Goal: Communication & Community: Answer question/provide support

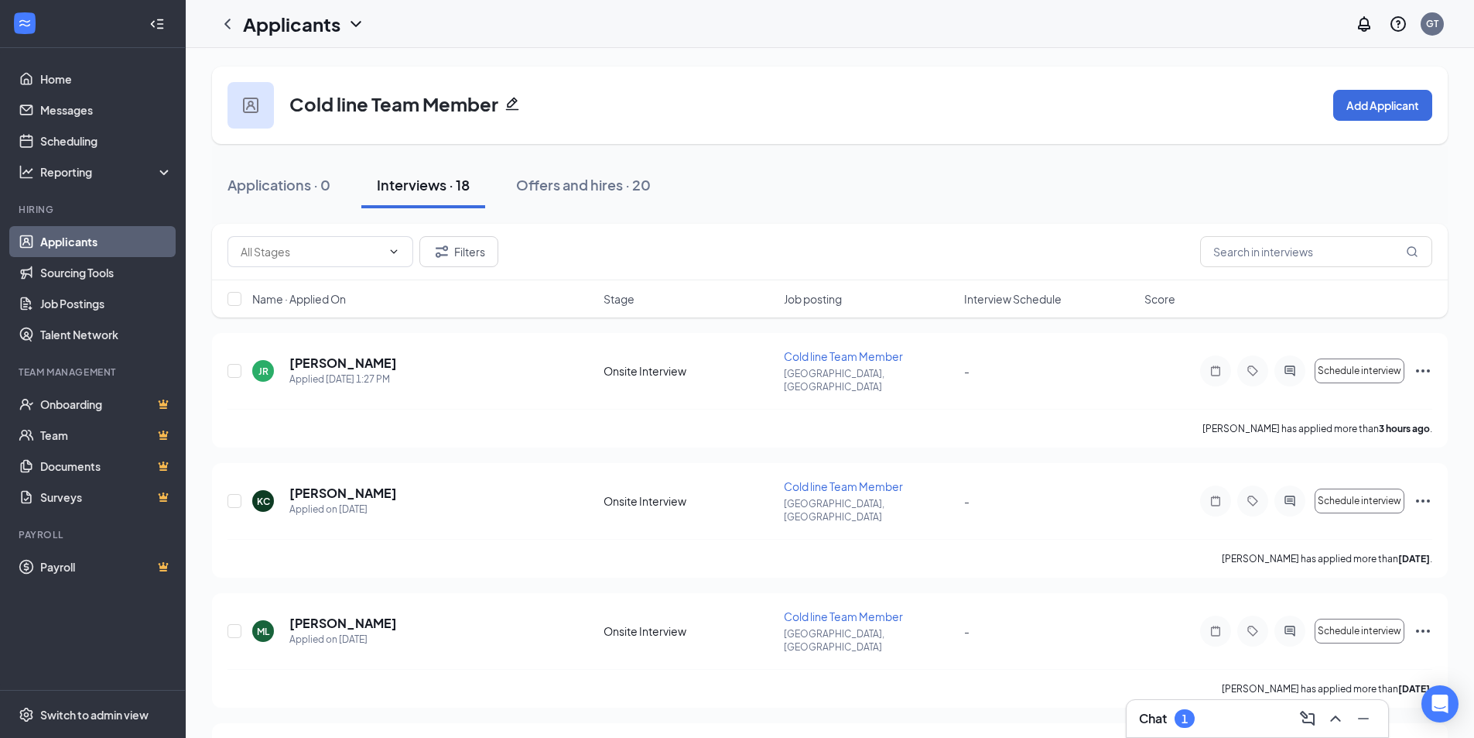
click at [1186, 721] on div "1" at bounding box center [1185, 718] width 6 height 13
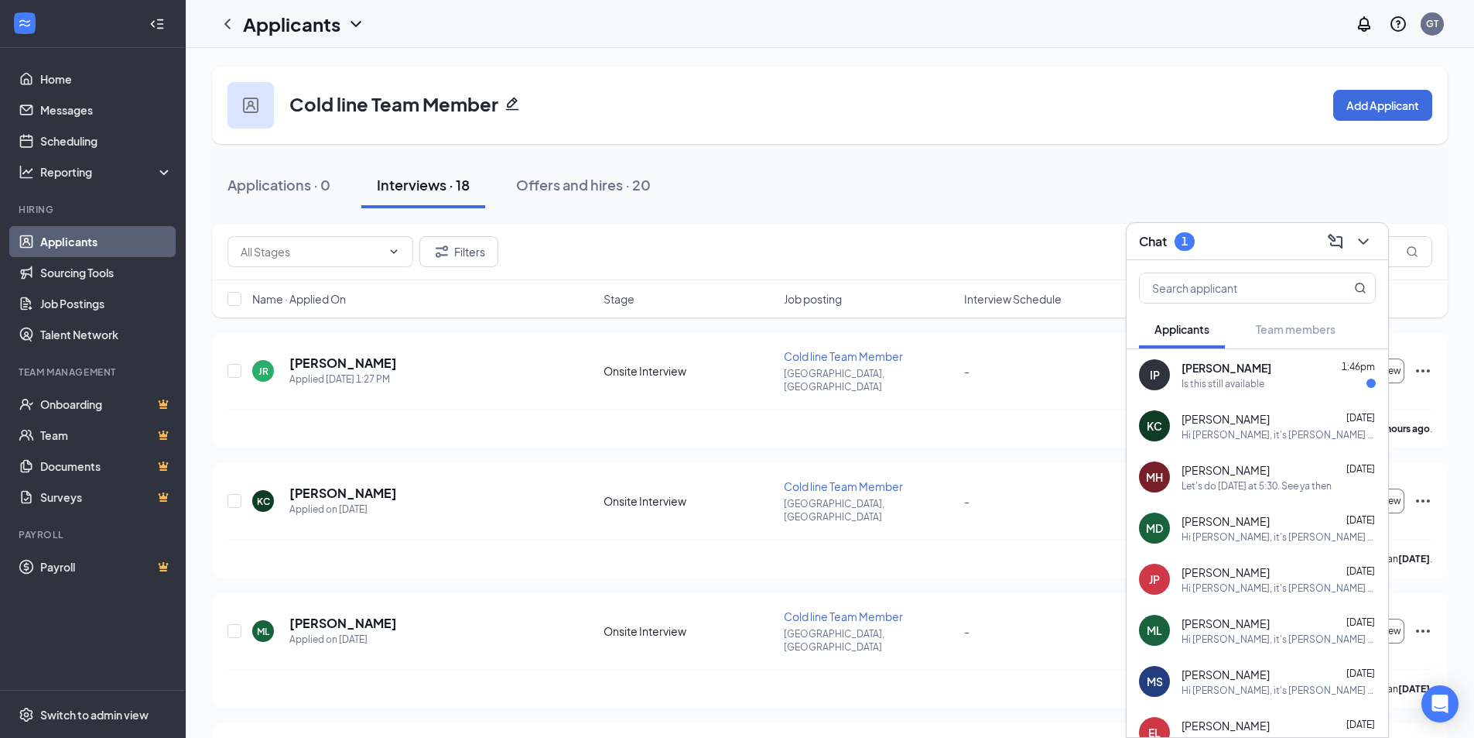
click at [1235, 389] on div "Is this still available" at bounding box center [1223, 383] width 83 height 13
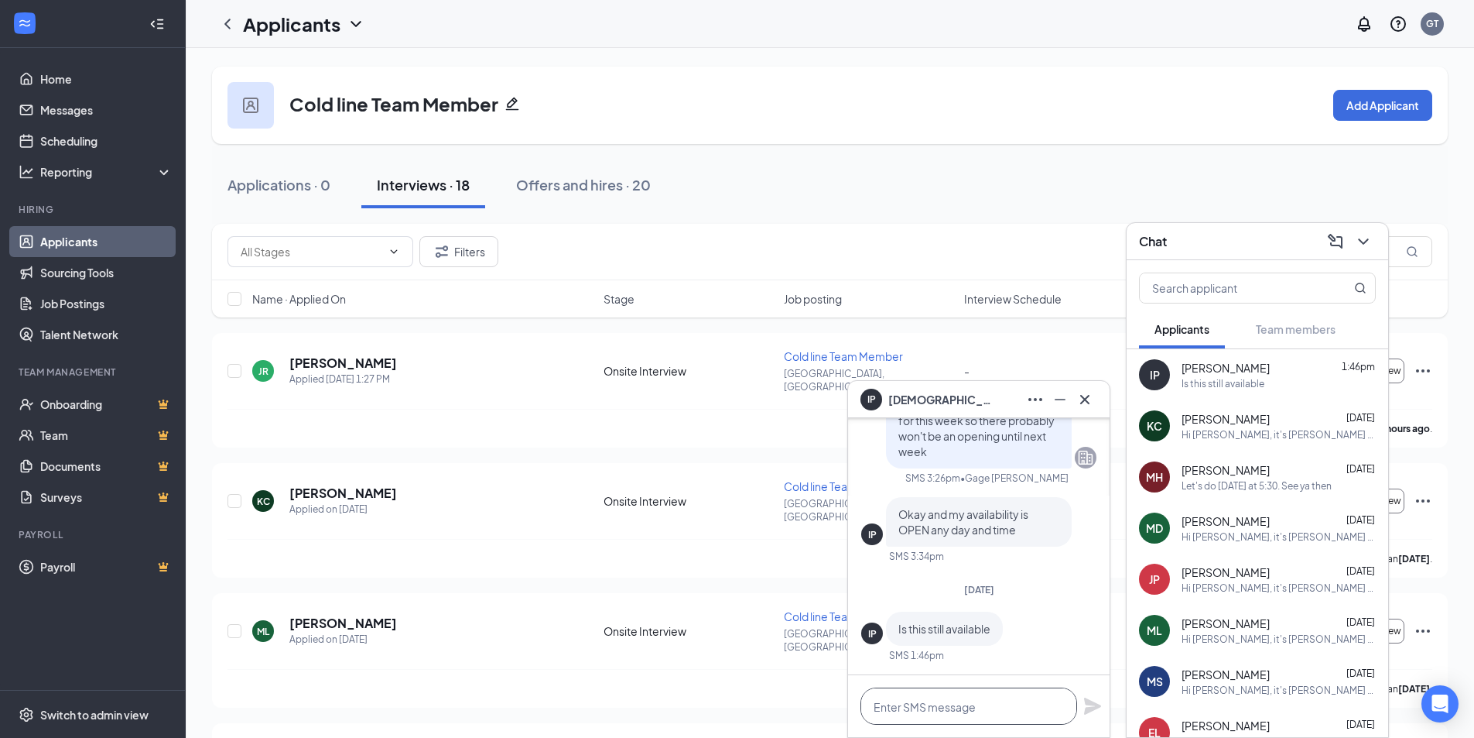
click at [968, 712] on textarea at bounding box center [969, 705] width 217 height 37
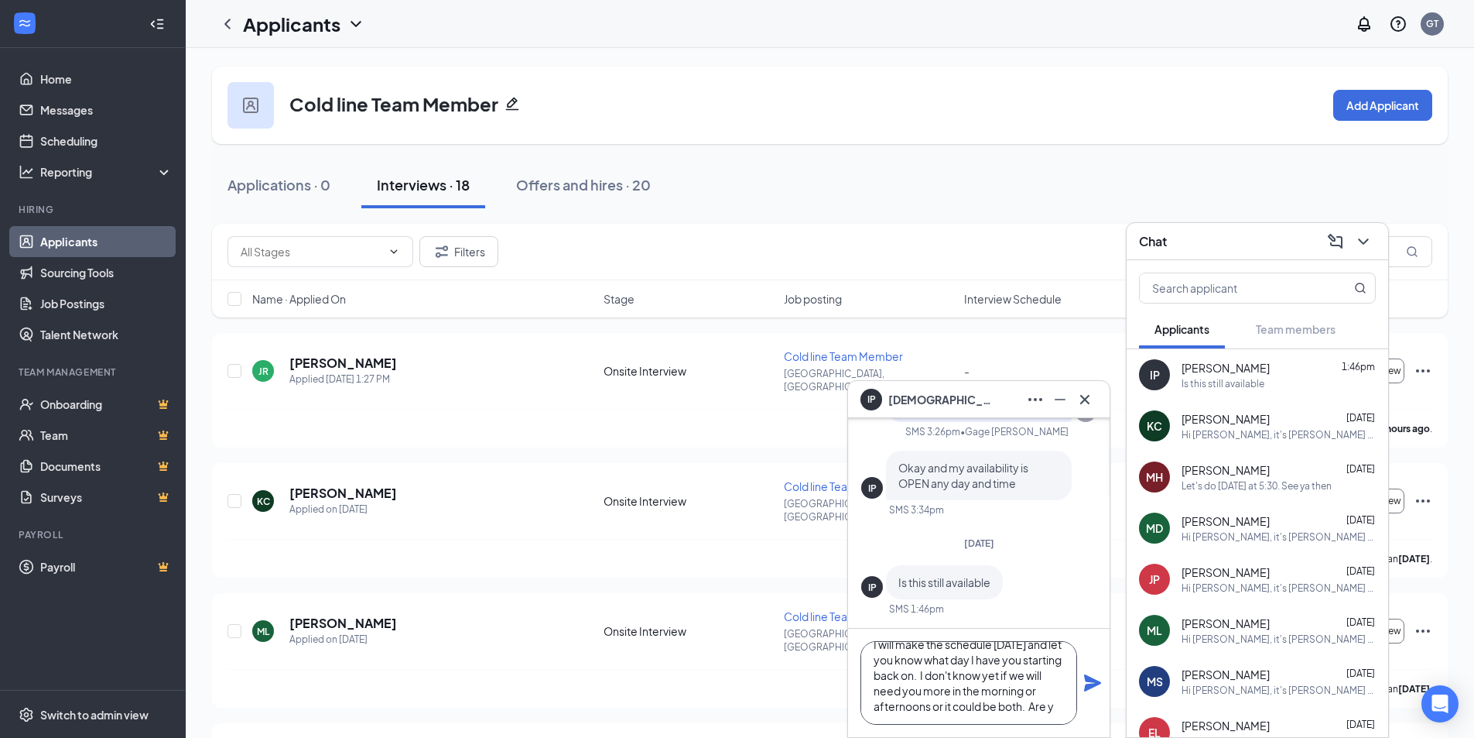
scroll to position [32, 0]
type textarea "I will make the schedule [DATE] and let you know what day I have you starting b…"
click at [1087, 675] on icon "Plane" at bounding box center [1092, 682] width 17 height 17
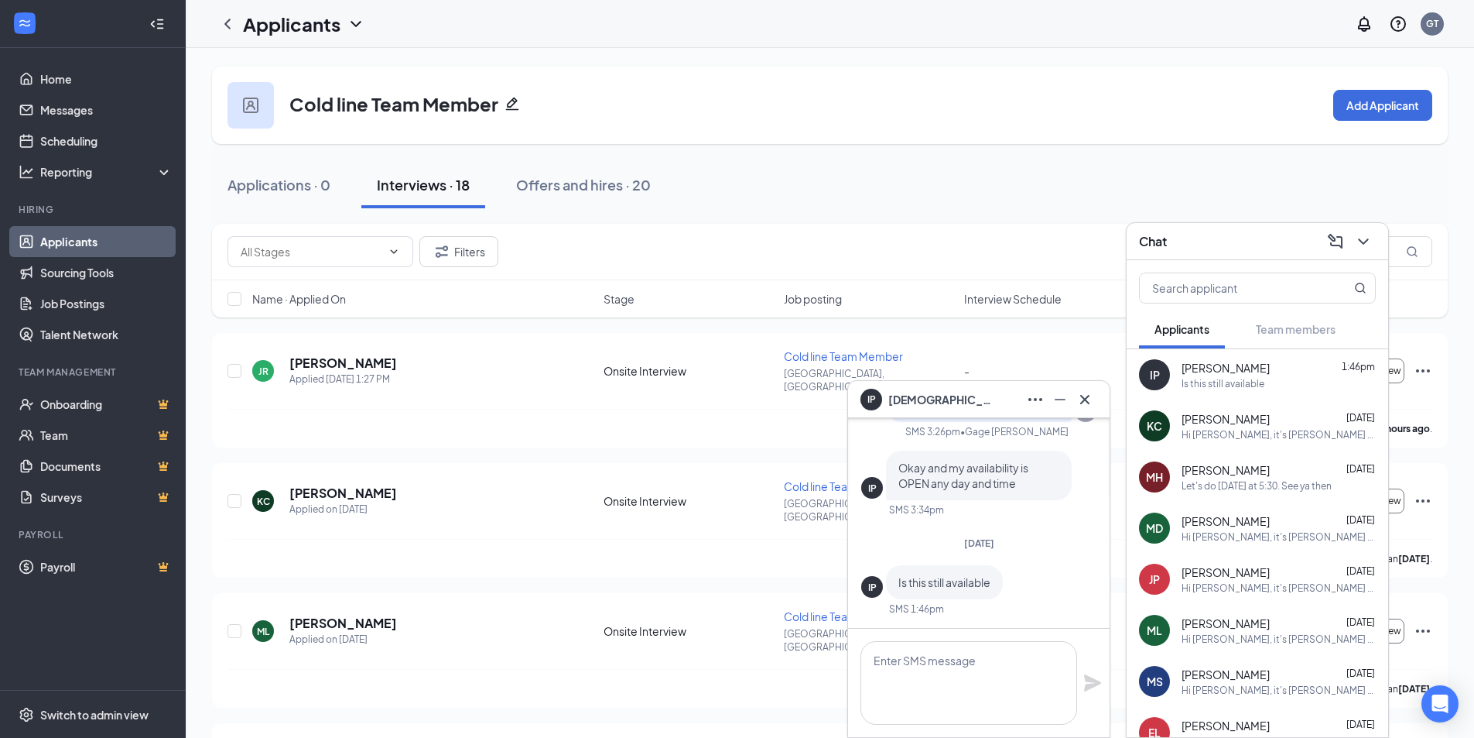
scroll to position [0, 0]
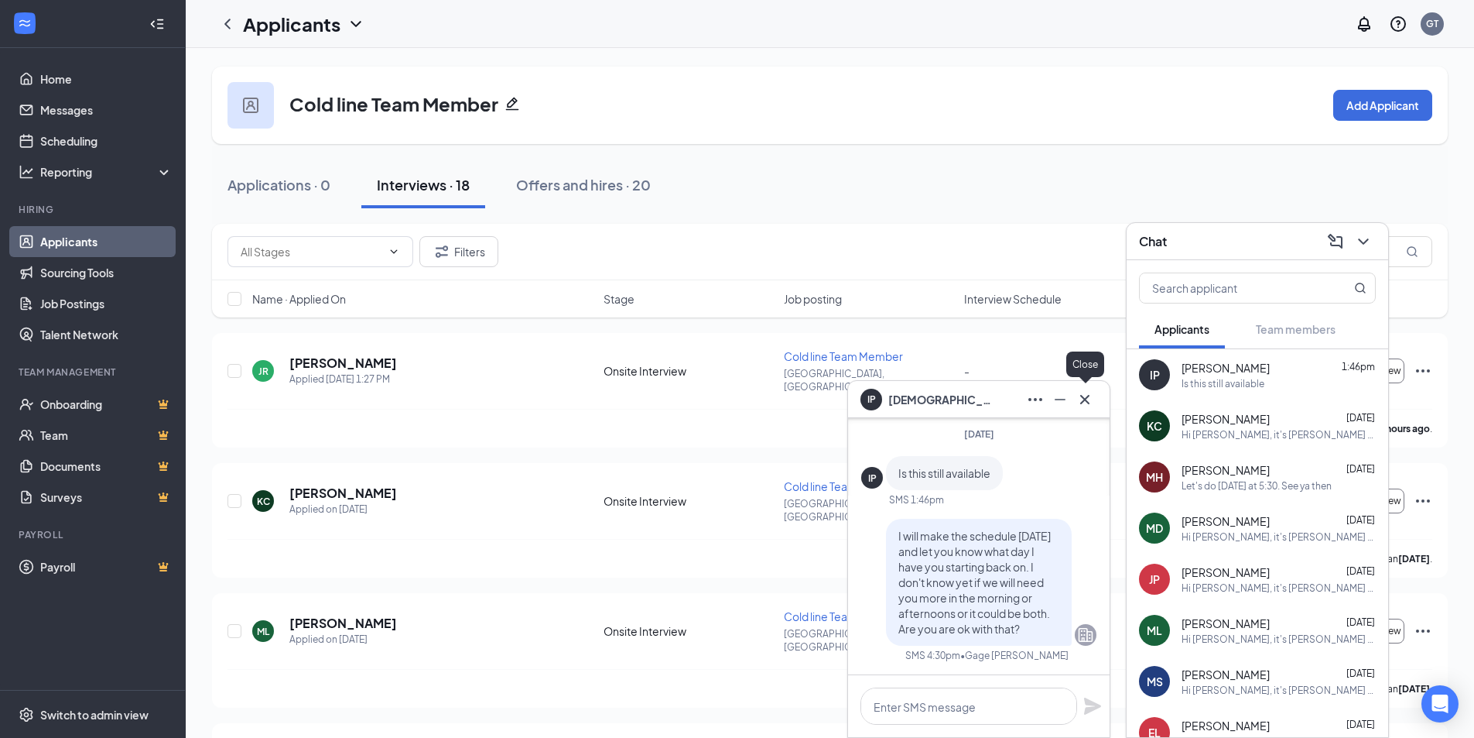
click at [1087, 397] on icon "Cross" at bounding box center [1084, 398] width 9 height 9
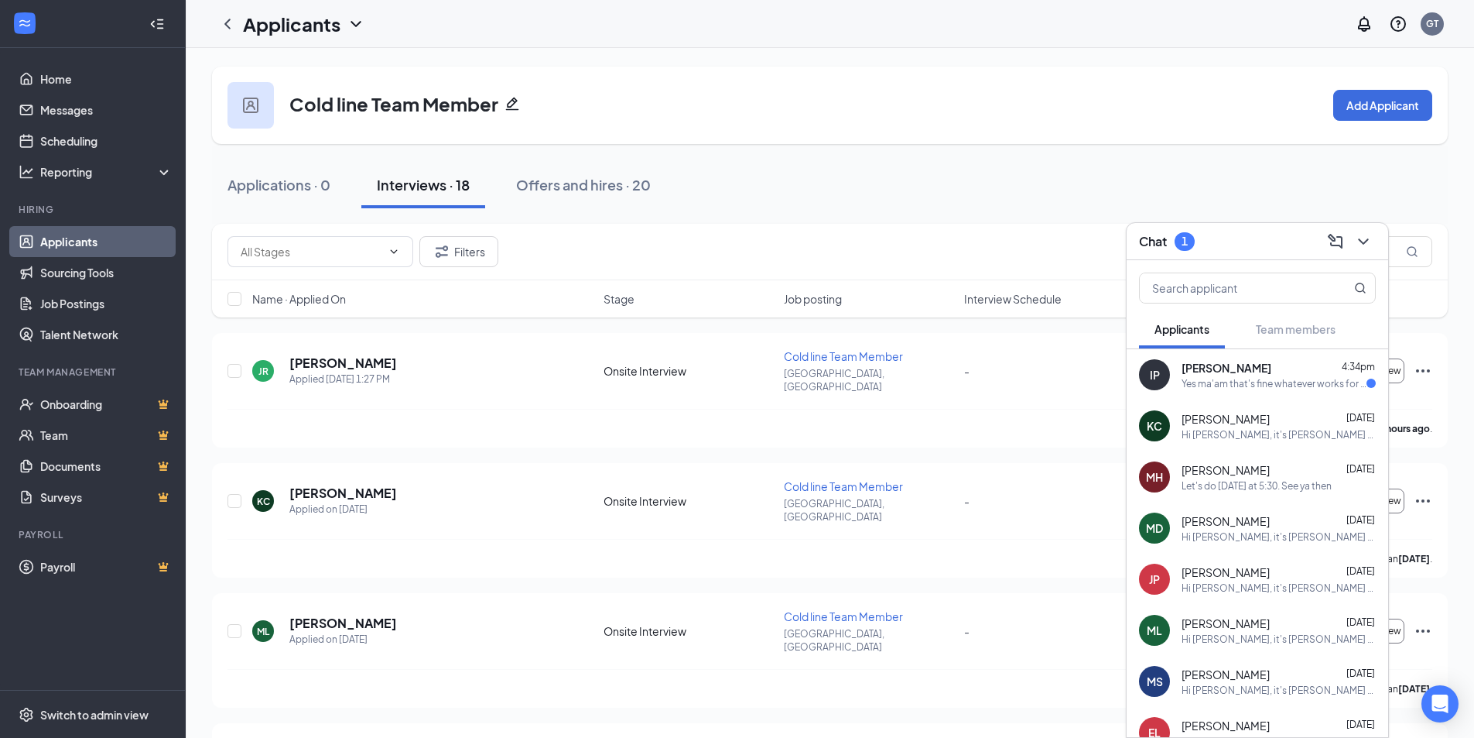
click at [1183, 385] on div "Yes ma'am that's fine whatever works for me thank you" at bounding box center [1274, 383] width 185 height 13
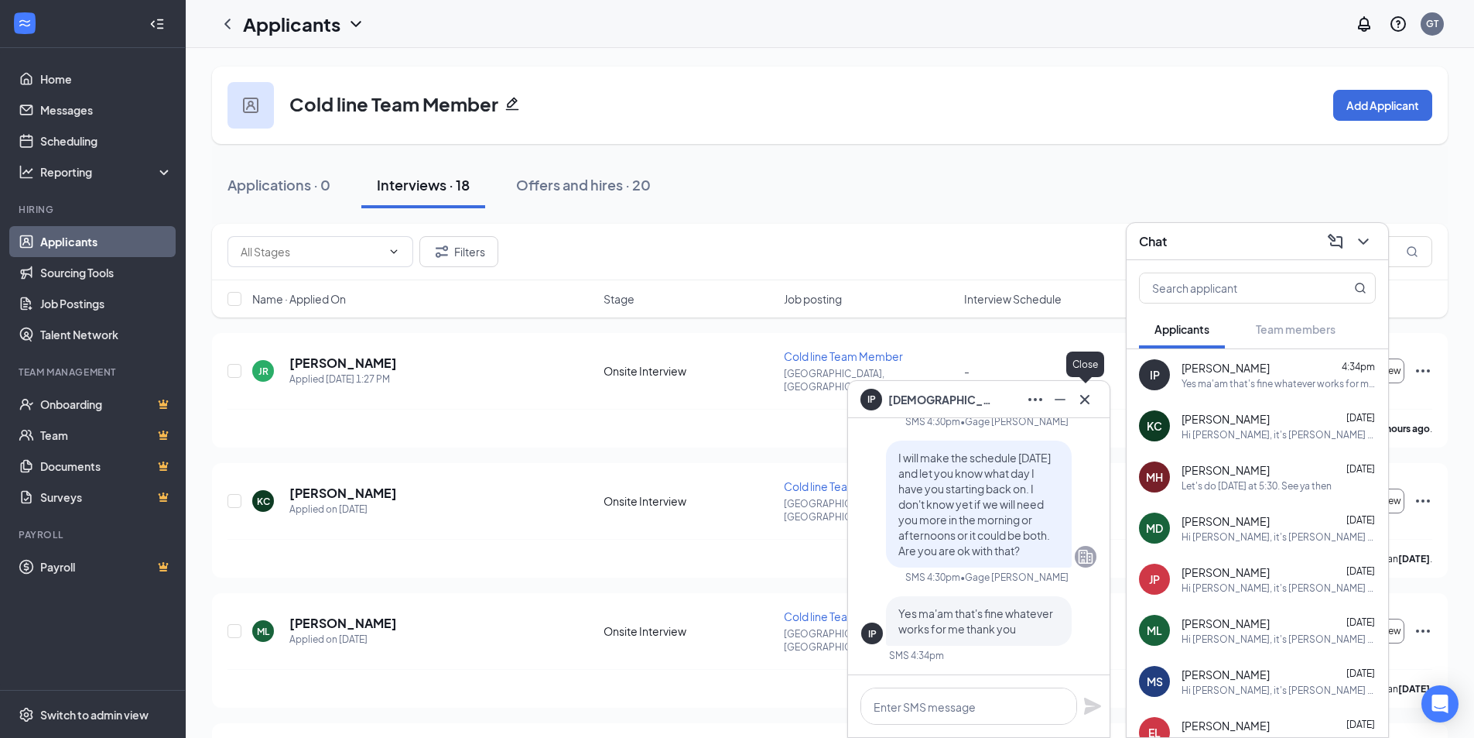
click at [1087, 403] on icon "Cross" at bounding box center [1085, 399] width 19 height 19
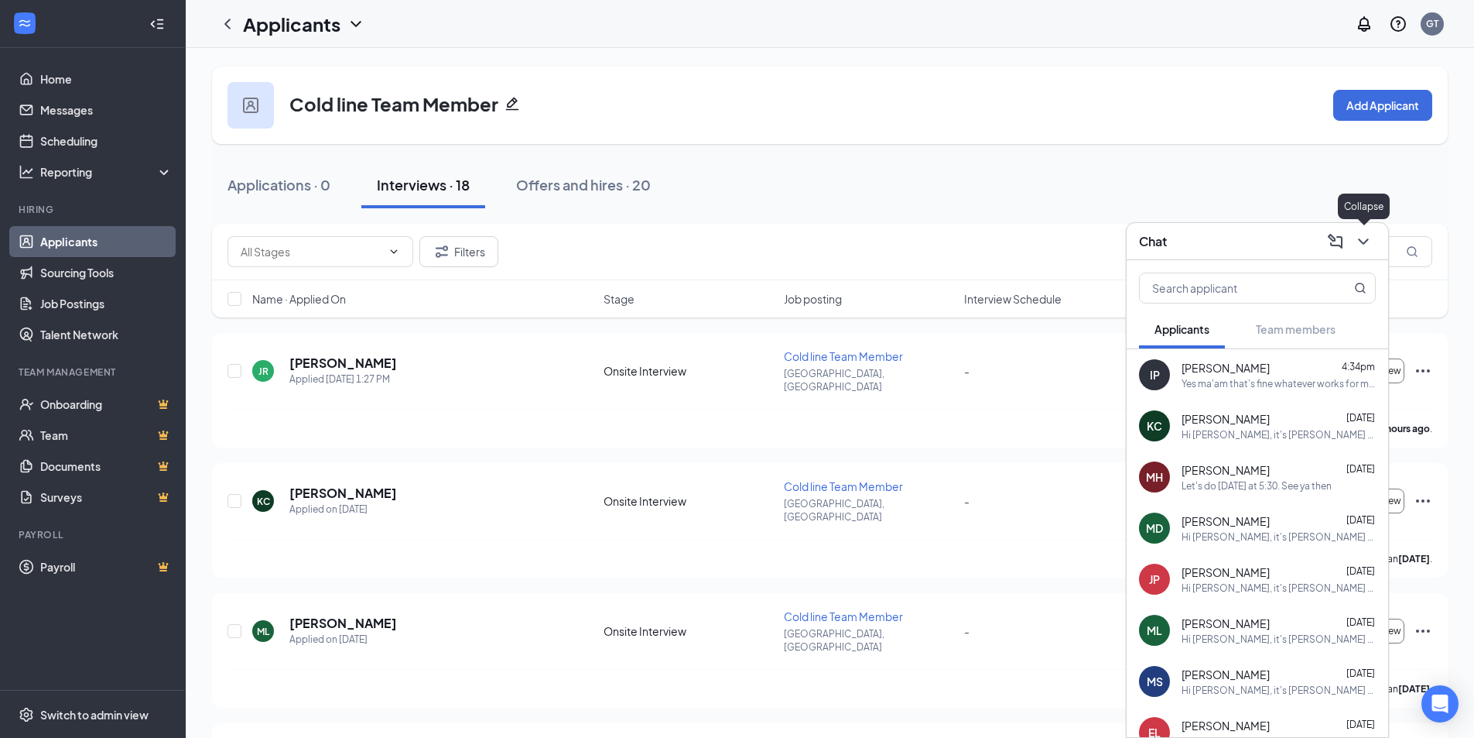
click at [1359, 245] on icon "ChevronDown" at bounding box center [1363, 241] width 19 height 19
